Goal: Information Seeking & Learning: Learn about a topic

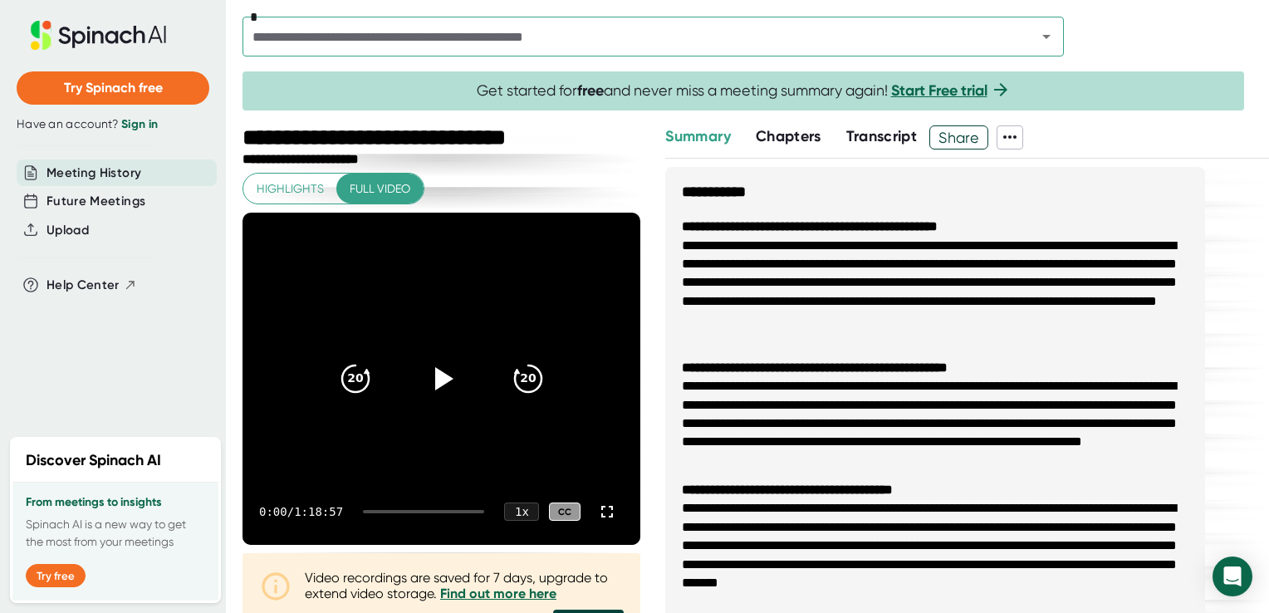
click at [1042, 276] on li "**********" at bounding box center [935, 292] width 506 height 111
click at [309, 174] on button "Highlights" at bounding box center [290, 189] width 94 height 31
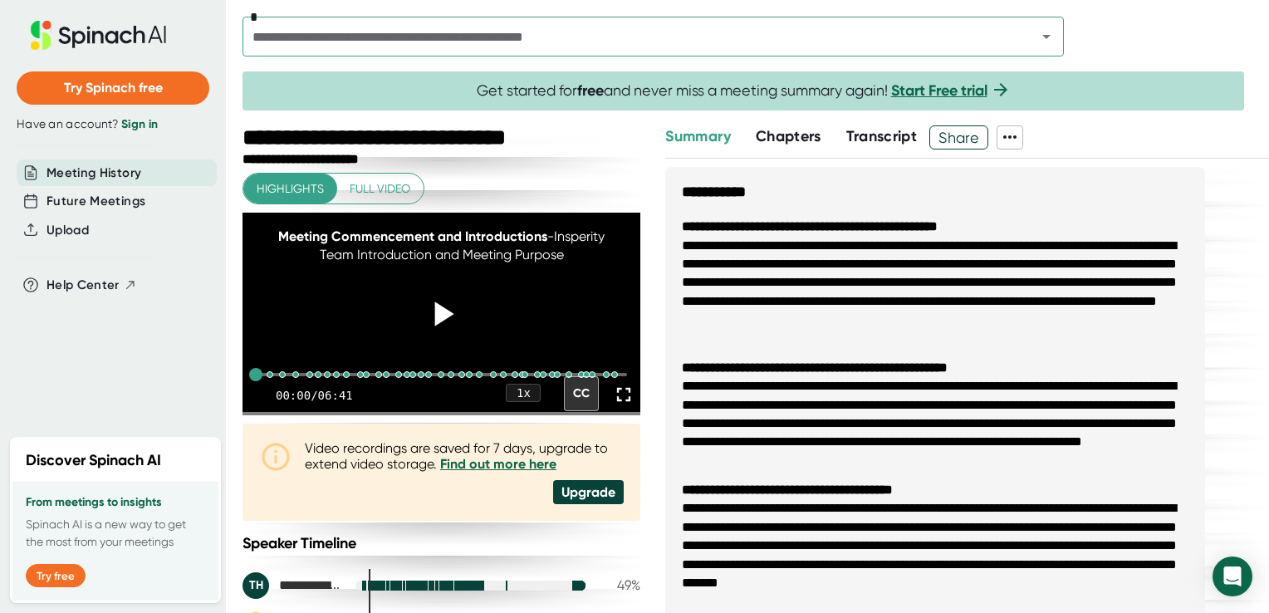
click at [445, 318] on icon at bounding box center [442, 314] width 42 height 42
click at [612, 406] on icon at bounding box center [623, 394] width 23 height 23
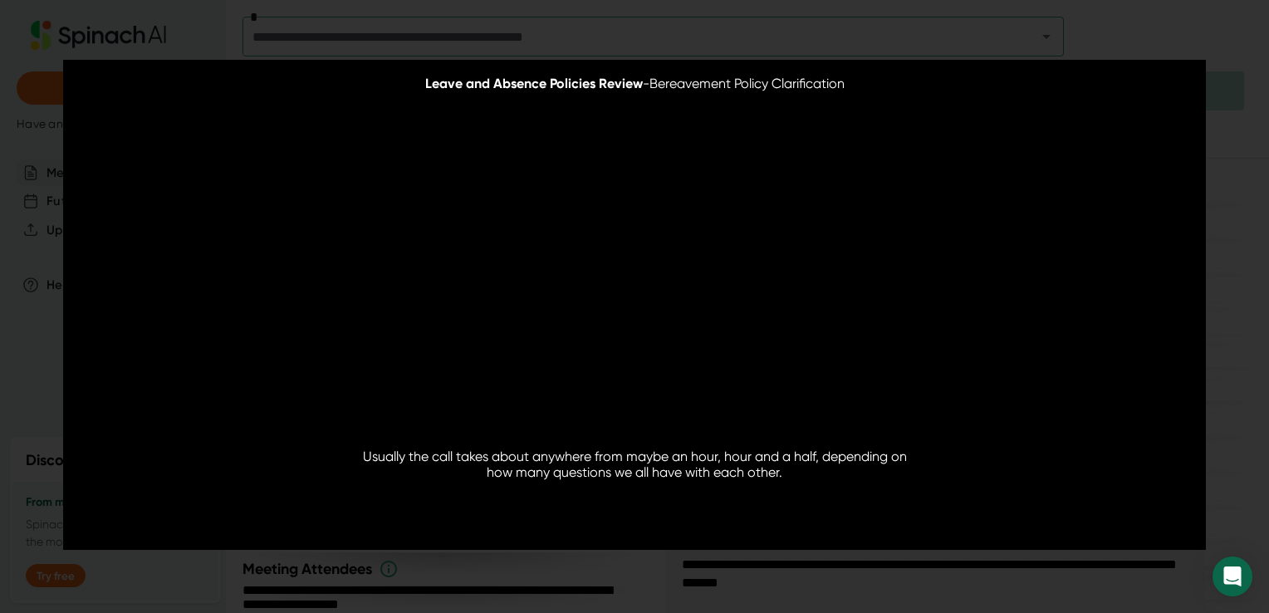
click at [1103, 284] on video at bounding box center [633, 305] width 1141 height 490
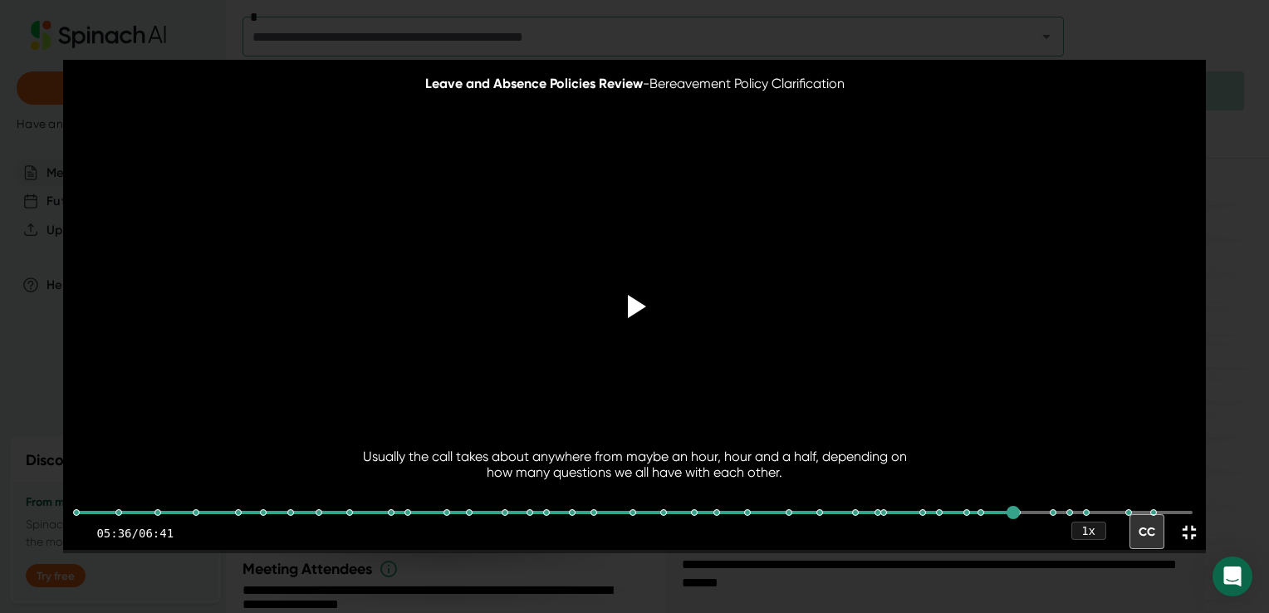
click at [1103, 284] on video at bounding box center [633, 305] width 1141 height 490
